Goal: Task Accomplishment & Management: Manage account settings

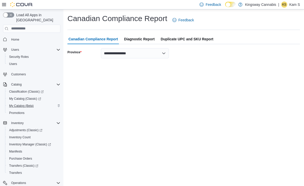
scroll to position [42, 0]
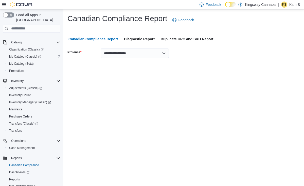
click at [21, 54] on span "My Catalog (Classic)" at bounding box center [25, 56] width 32 height 4
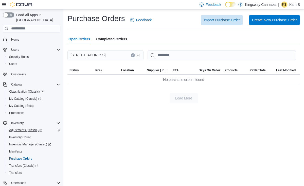
click at [25, 128] on span "Adjustments (Classic)" at bounding box center [25, 130] width 33 height 4
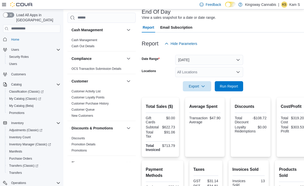
scroll to position [57, 0]
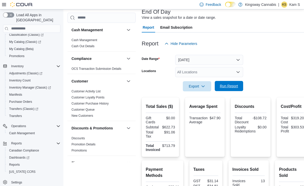
click at [228, 85] on span "Run Report" at bounding box center [229, 85] width 18 height 5
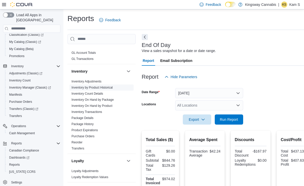
scroll to position [144, 0]
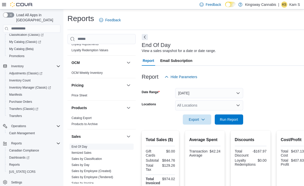
click at [84, 147] on link "End Of Day" at bounding box center [79, 147] width 16 height 4
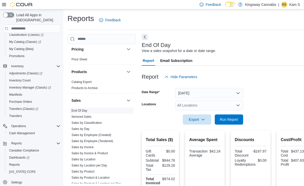
scroll to position [307, 0]
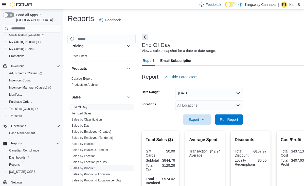
click at [86, 167] on link "Sales by Product" at bounding box center [82, 168] width 23 height 4
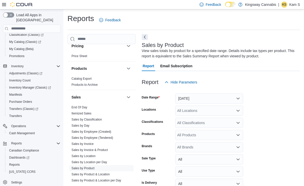
scroll to position [17, 0]
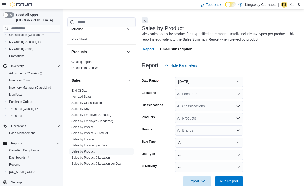
click at [230, 82] on button "Yesterday" at bounding box center [209, 82] width 68 height 10
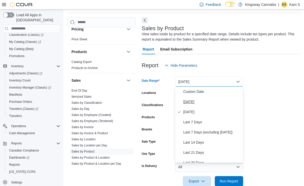
click at [199, 100] on span "Today" at bounding box center [212, 102] width 58 height 6
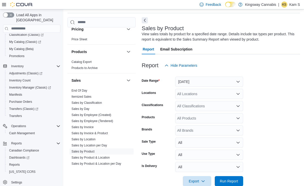
click at [271, 114] on form "Date Range Today Locations All Locations Classifications All Classifications Pr…" at bounding box center [221, 128] width 158 height 116
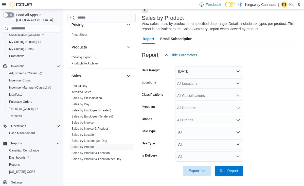
scroll to position [27, 0]
click at [232, 172] on span "Run Report" at bounding box center [229, 170] width 18 height 5
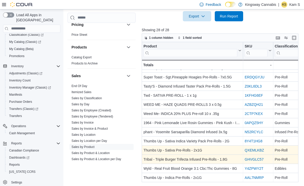
scroll to position [143, 0]
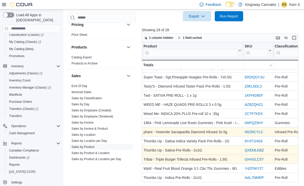
click at [249, 132] on link "N52RCYLC" at bounding box center [253, 132] width 18 height 4
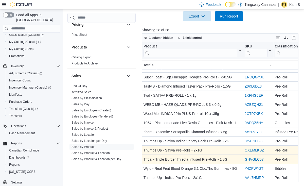
scroll to position [27, 0]
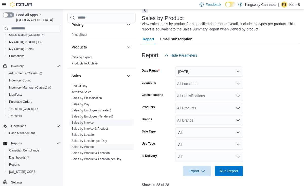
click at [84, 122] on link "Sales by Invoice" at bounding box center [82, 123] width 22 height 4
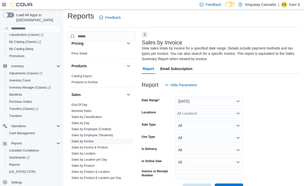
scroll to position [20, 0]
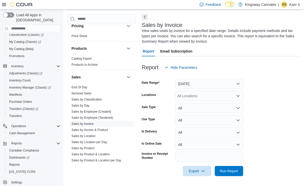
click at [229, 83] on button "Yesterday" at bounding box center [209, 84] width 68 height 10
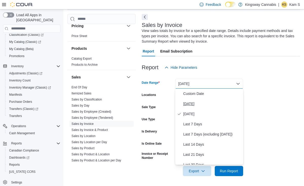
click at [207, 104] on span "Today" at bounding box center [212, 104] width 58 height 6
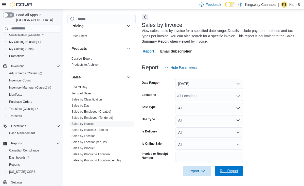
click at [231, 170] on span "Run Report" at bounding box center [229, 170] width 18 height 5
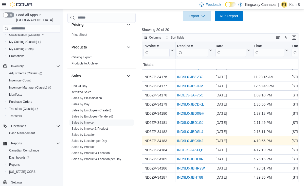
scroll to position [175, 0]
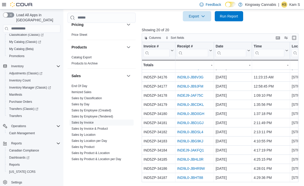
scroll to position [20, 0]
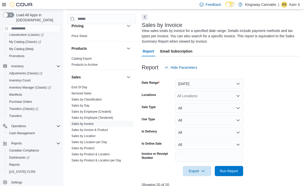
drag, startPoint x: 189, startPoint y: 142, endPoint x: 189, endPoint y: 139, distance: 2.5
click at [189, 139] on button "All" at bounding box center [209, 144] width 68 height 10
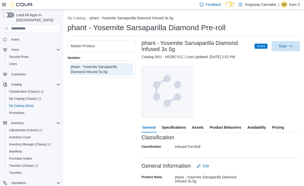
click at [110, 46] on div "Master Product" at bounding box center [101, 45] width 61 height 5
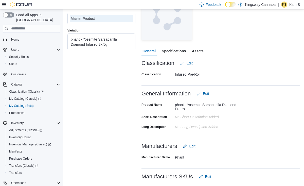
scroll to position [75, 0]
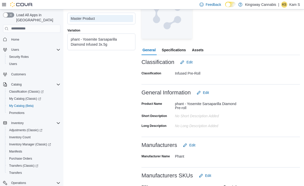
click at [92, 40] on div "phant - Yosemite Sarsaparilla Diamond Infused 3x.5g" at bounding box center [101, 42] width 61 height 10
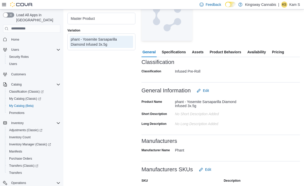
click at [277, 52] on span "Pricing" at bounding box center [278, 52] width 12 height 10
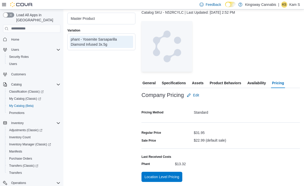
scroll to position [44, 0]
click at [197, 97] on span "Edit" at bounding box center [196, 95] width 6 height 5
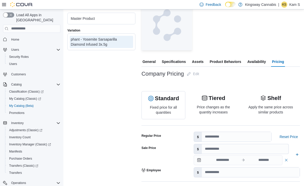
scroll to position [66, 0]
click at [208, 148] on input "*****" at bounding box center [245, 149] width 87 height 10
type input "*****"
click at [251, 125] on hr at bounding box center [220, 125] width 158 height 0
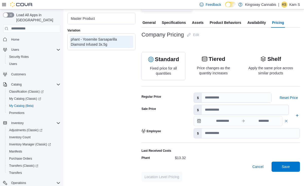
scroll to position [104, 0]
click at [284, 166] on span "Save" at bounding box center [285, 166] width 8 height 5
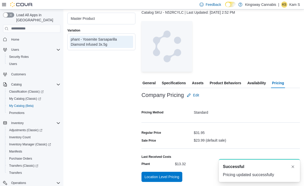
scroll to position [44, 0]
click at [98, 96] on div "Master Product Variation phant - Yosemite Sarsaparilla Diamond Infused 3x.5g" at bounding box center [101, 89] width 68 height 186
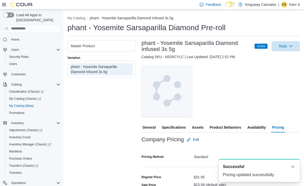
scroll to position [0, 0]
click at [75, 18] on button "My Catalog" at bounding box center [76, 18] width 18 height 4
select select "**********"
